Goal: Navigation & Orientation: Find specific page/section

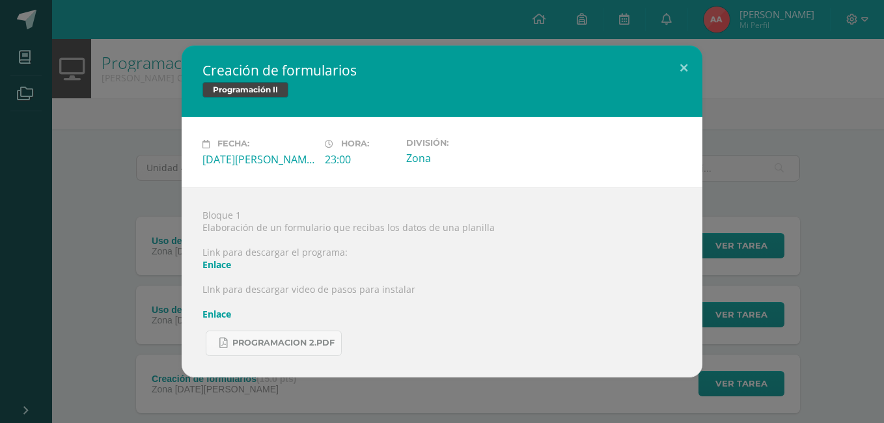
scroll to position [63, 0]
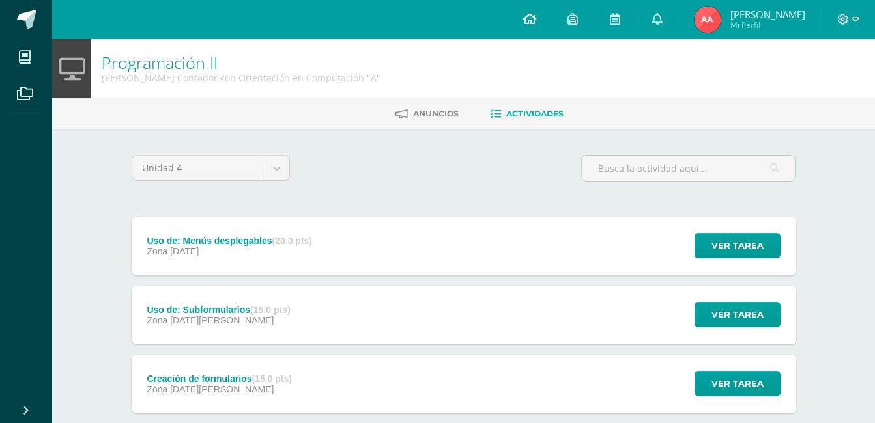
click at [543, 20] on link at bounding box center [529, 19] width 44 height 39
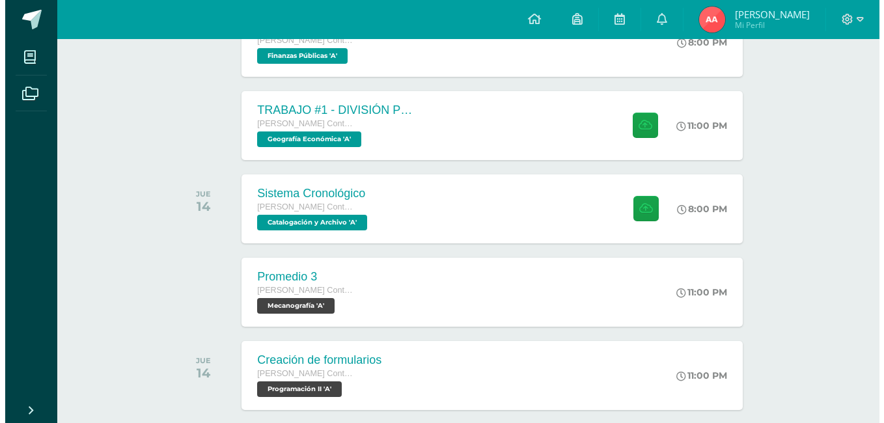
scroll to position [420, 0]
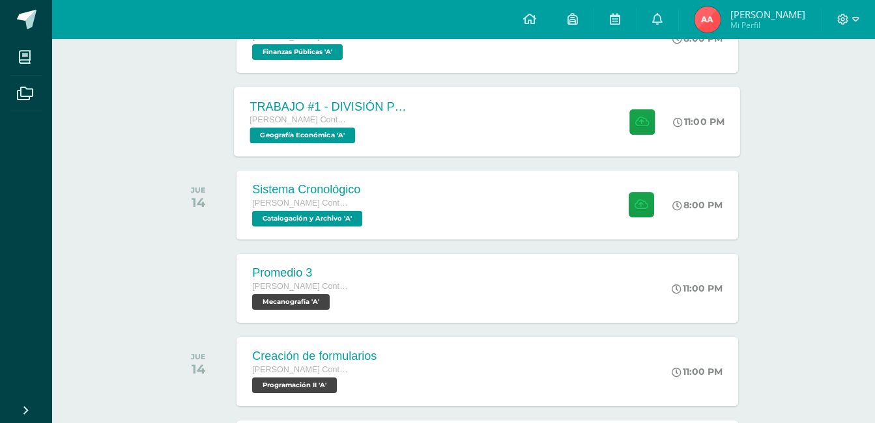
click at [473, 125] on div "TRABAJO #1 - DIVISIÓN POLÍTICA DEL MUNDO Quinto Perito Contador con Orientación…" at bounding box center [487, 122] width 506 height 70
